Goal: Book appointment/travel/reservation

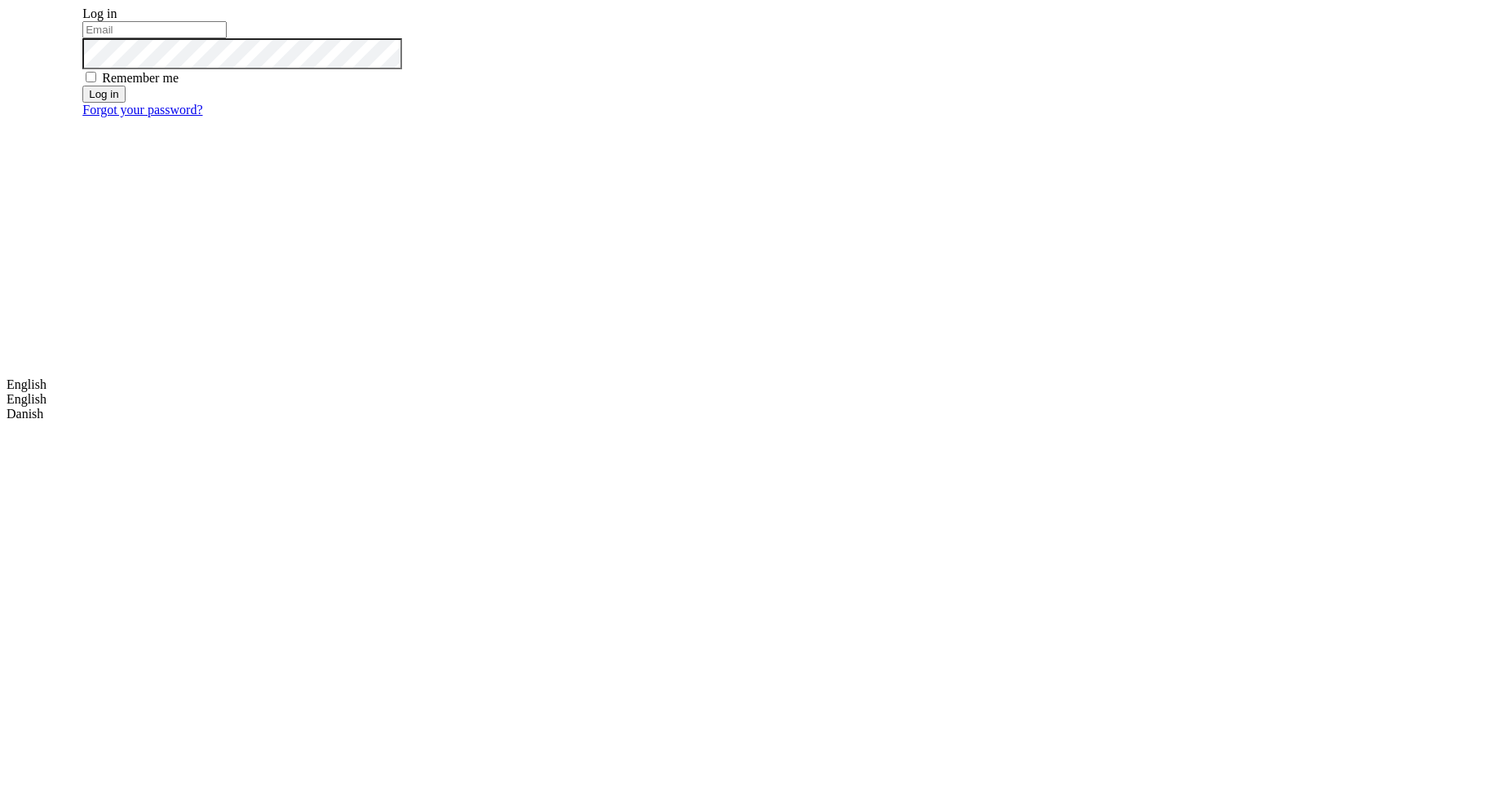
click at [227, 38] on input "email" at bounding box center [155, 29] width 145 height 17
type input "[EMAIL_ADDRESS][DOMAIN_NAME]"
click at [125, 103] on button "Log in" at bounding box center [103, 94] width 43 height 17
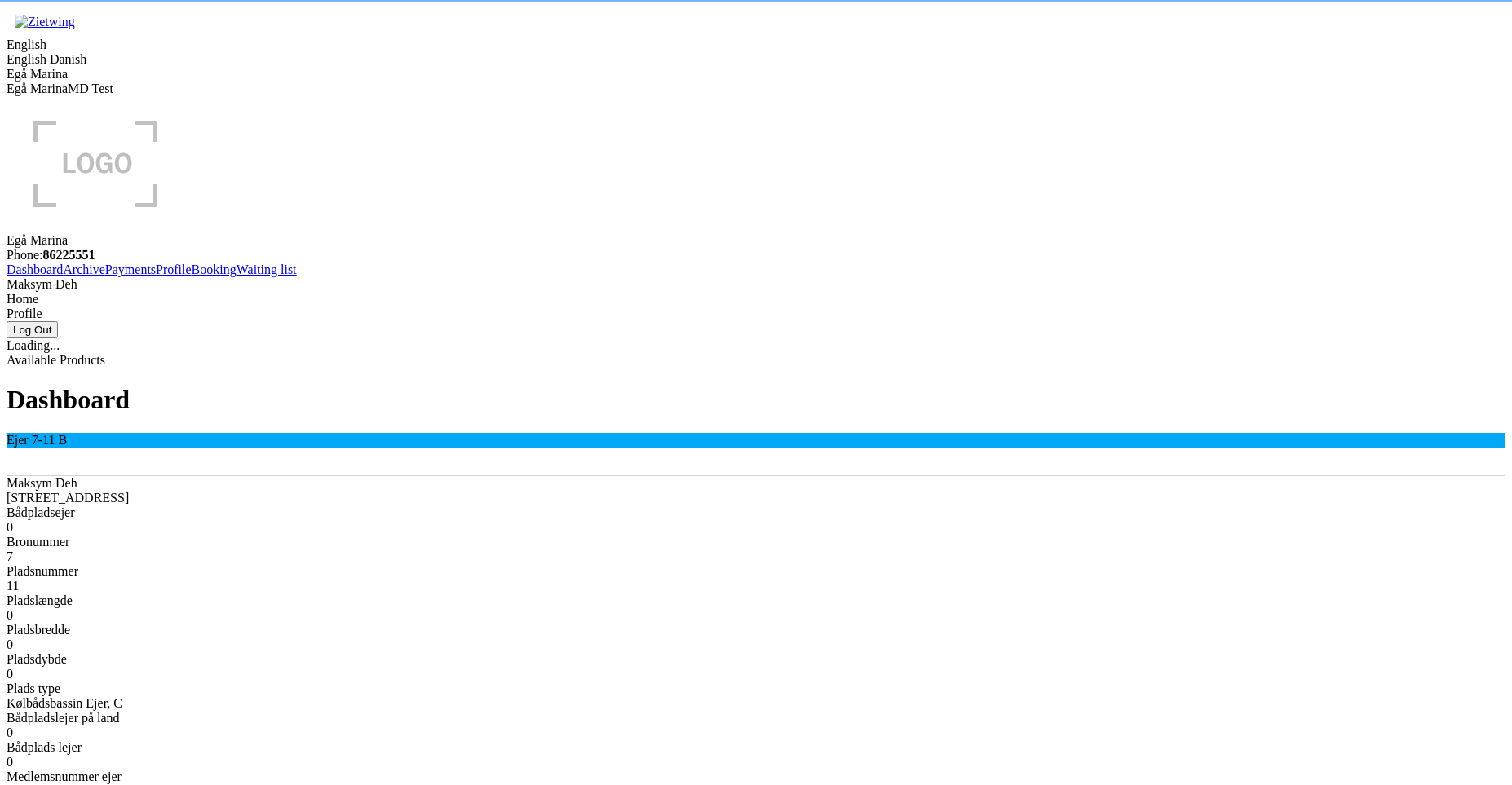
click at [192, 277] on link "Booking" at bounding box center [214, 269] width 45 height 14
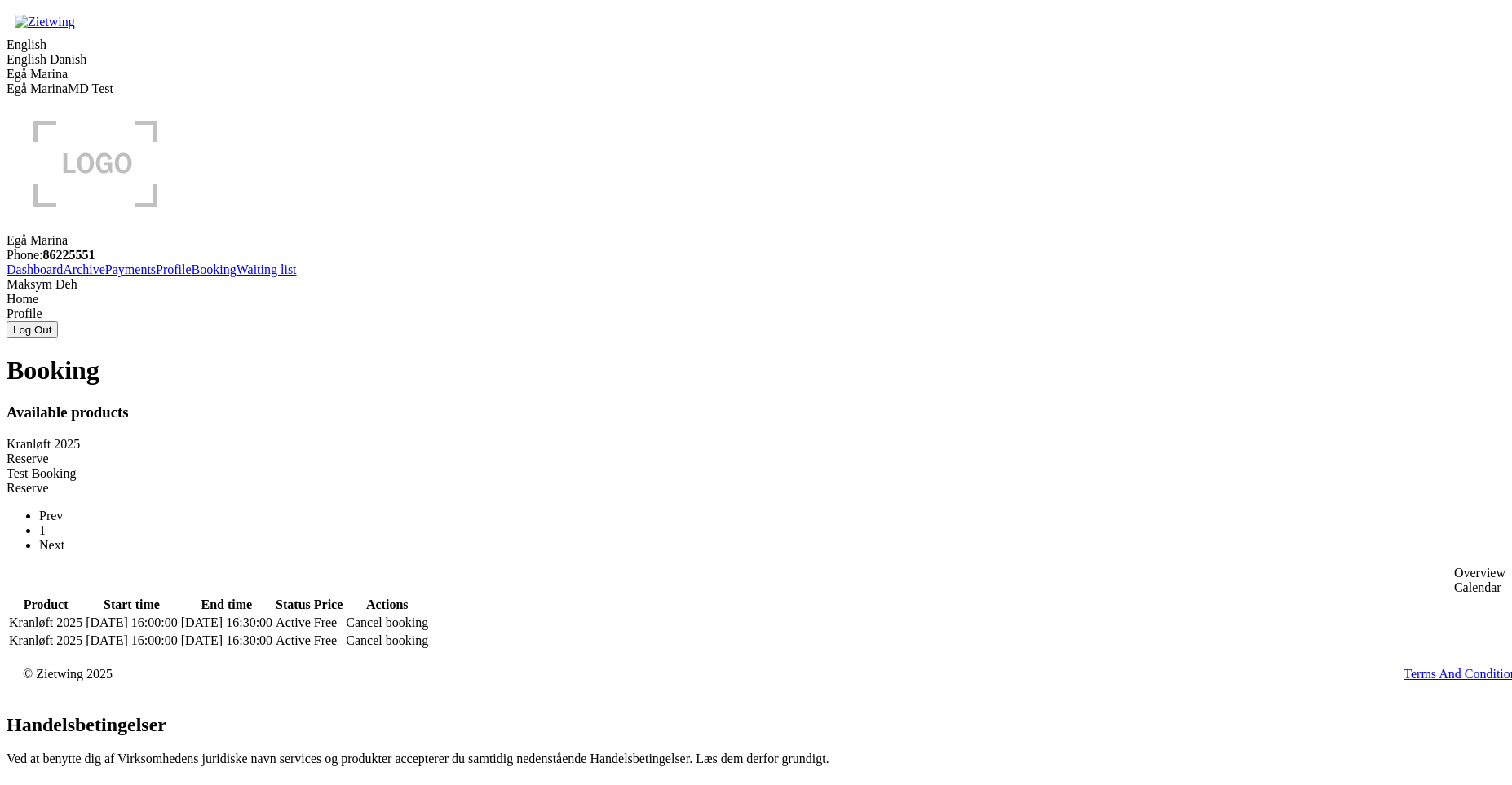
click at [586, 452] on div "Reserve" at bounding box center [755, 459] width 1498 height 14
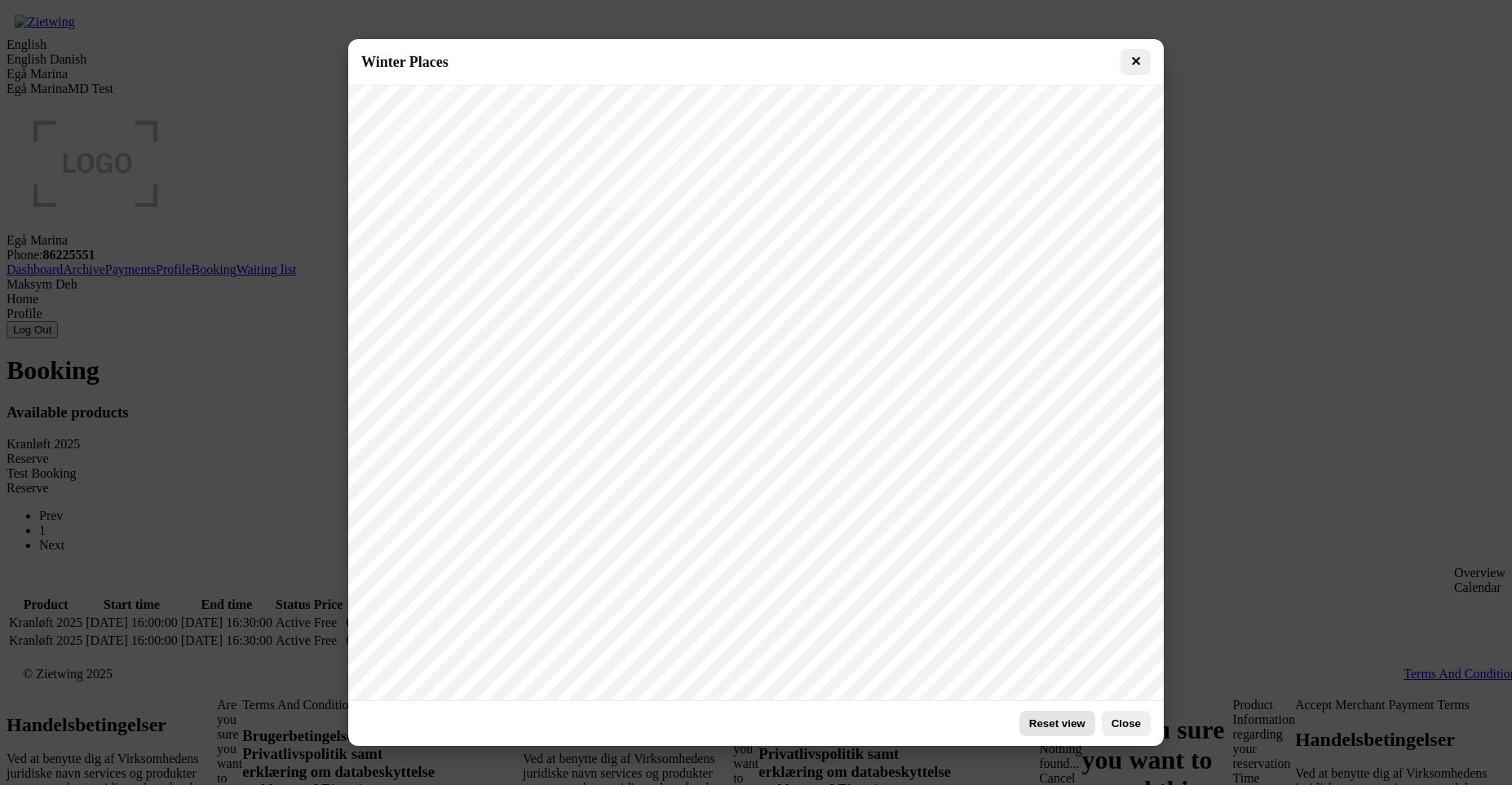
click at [1051, 724] on button "Reset view" at bounding box center [1057, 724] width 76 height 25
